Goal: Navigation & Orientation: Find specific page/section

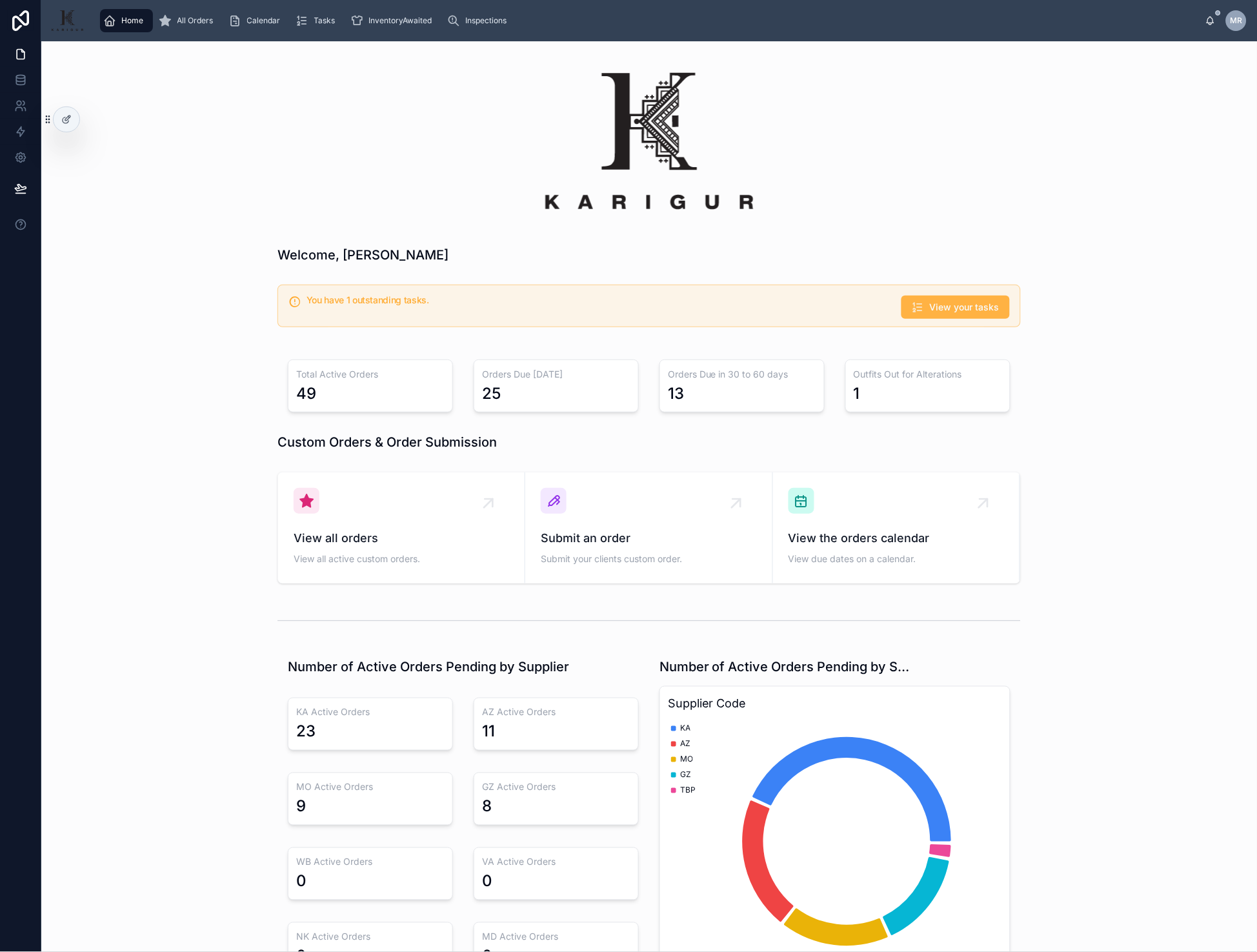
click at [932, 301] on span "View your tasks" at bounding box center [965, 307] width 69 height 13
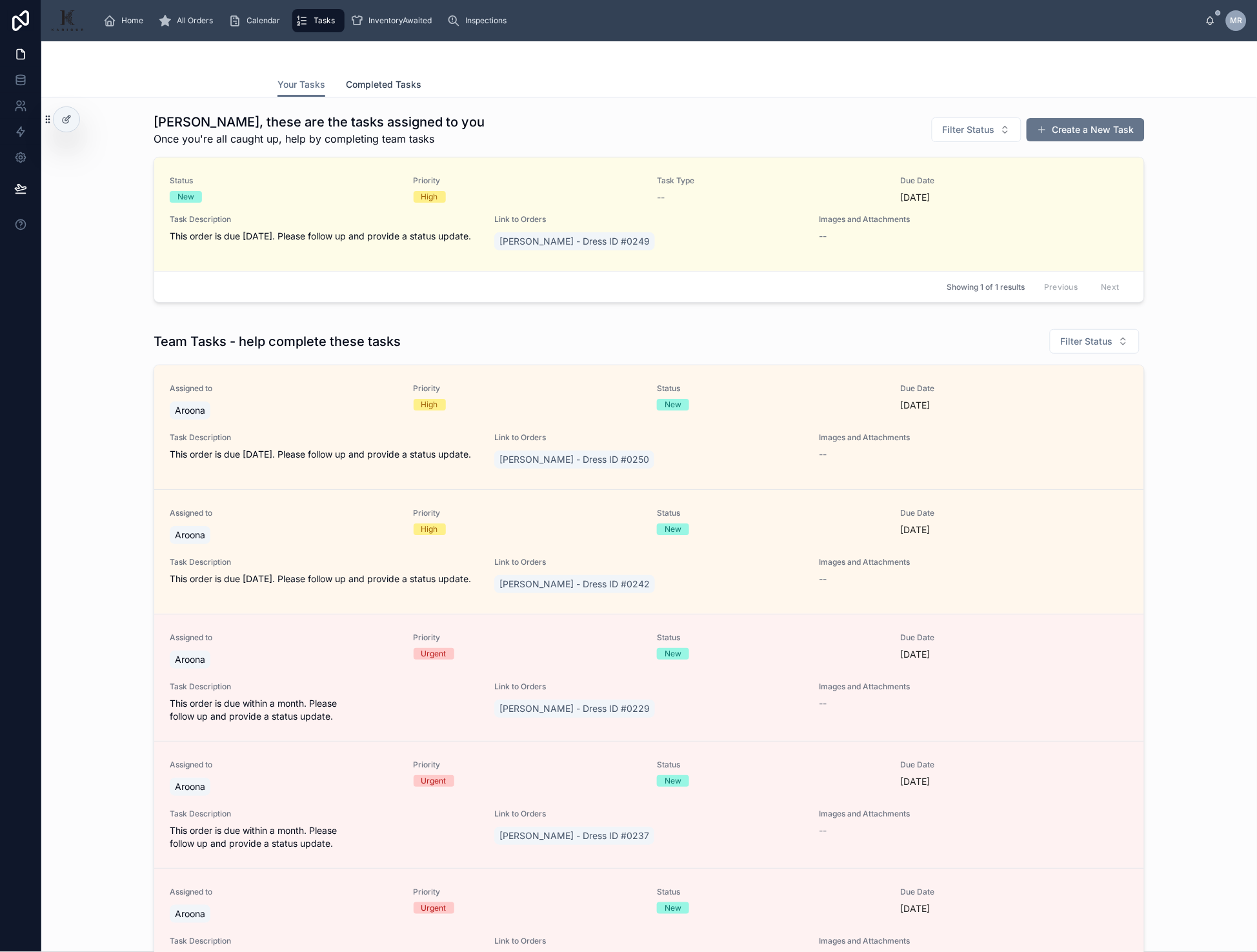
click at [396, 87] on span "Completed Tasks" at bounding box center [383, 84] width 76 height 13
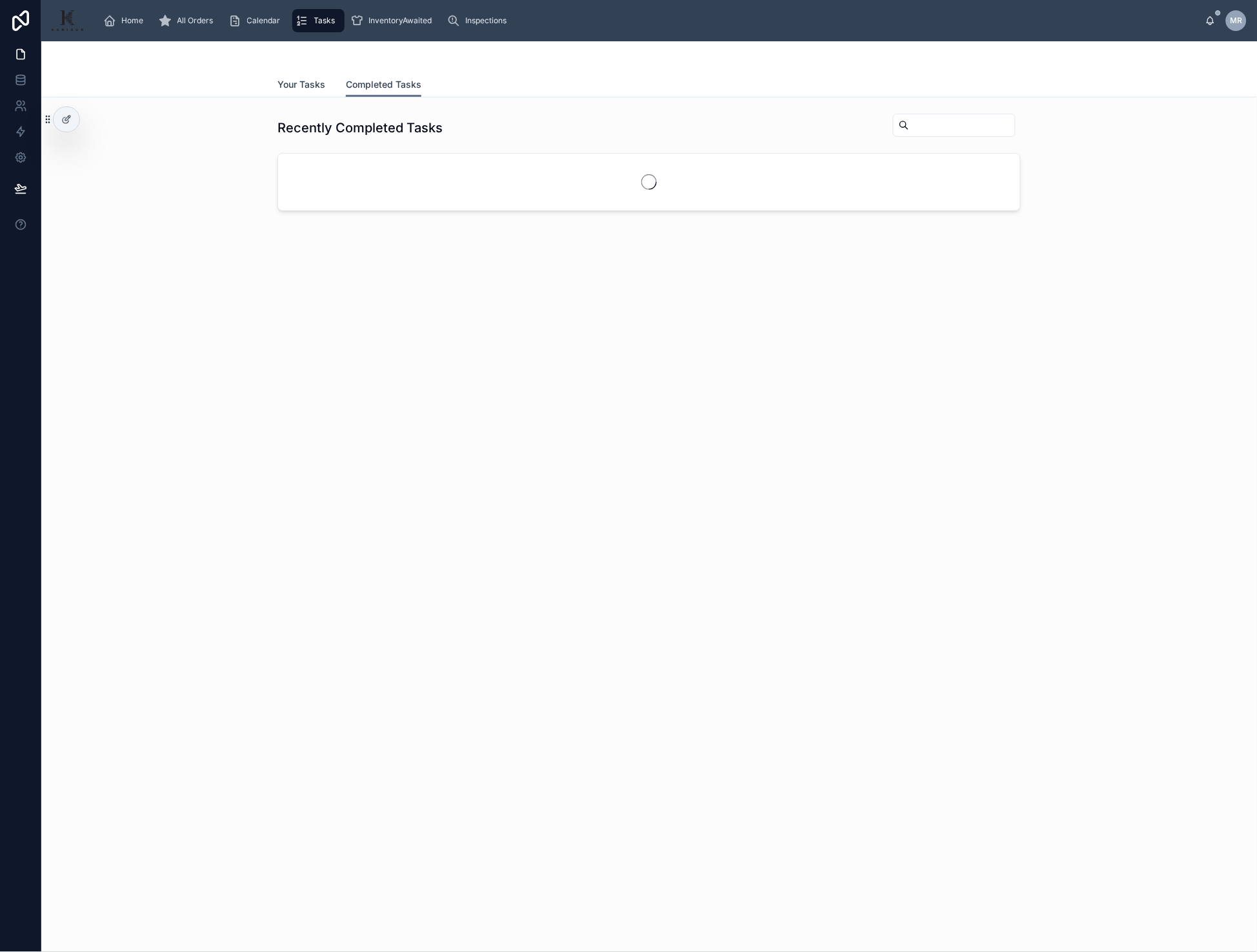
click at [300, 84] on span "Your Tasks" at bounding box center [301, 84] width 48 height 13
